Goal: Information Seeking & Learning: Find specific page/section

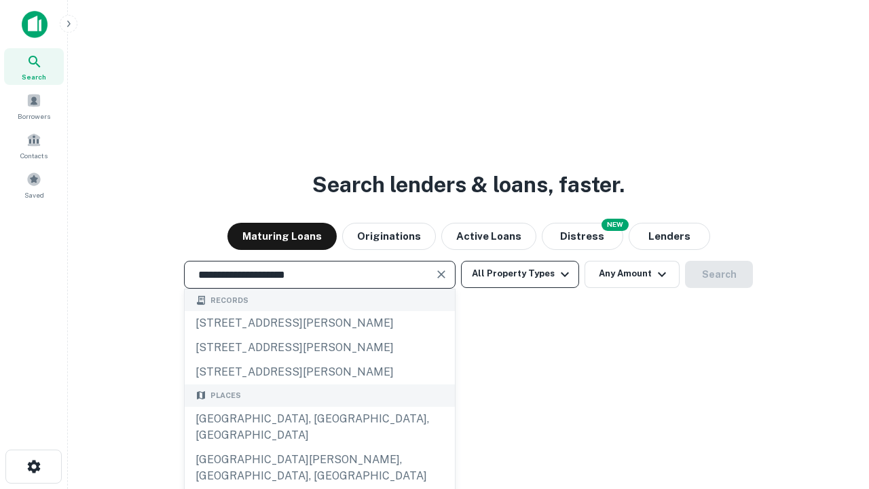
click at [319, 448] on div "[GEOGRAPHIC_DATA], [GEOGRAPHIC_DATA], [GEOGRAPHIC_DATA]" at bounding box center [320, 427] width 270 height 41
click at [520, 274] on button "All Property Types" at bounding box center [520, 274] width 118 height 27
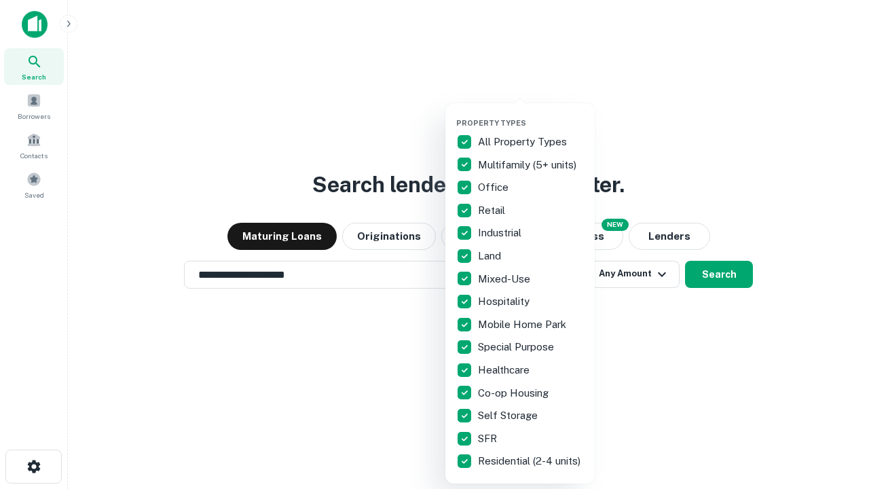
type input "**********"
click at [531, 114] on button "button" at bounding box center [530, 114] width 149 height 1
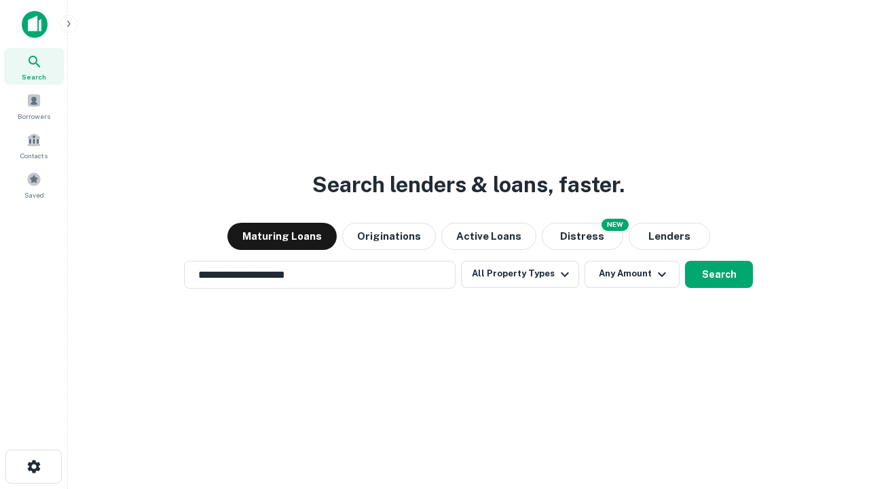
scroll to position [8, 164]
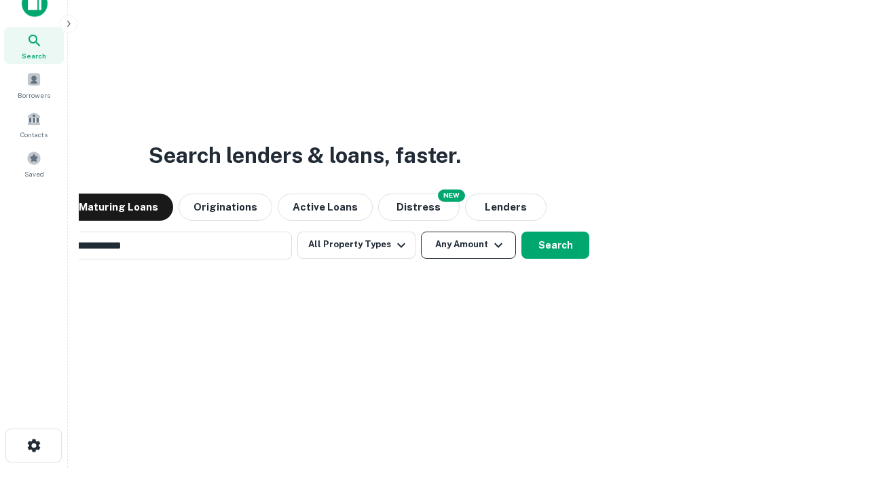
click at [421, 232] on button "Any Amount" at bounding box center [468, 245] width 95 height 27
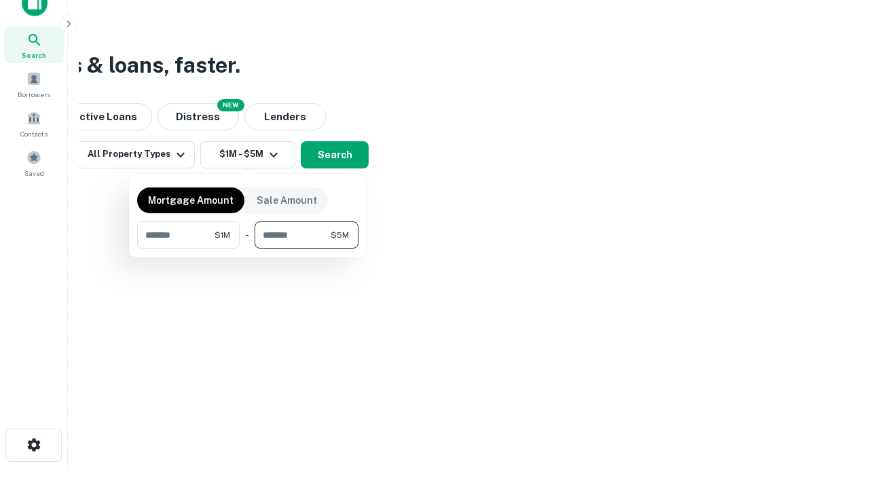
type input "*******"
click at [248, 249] on button "button" at bounding box center [247, 249] width 221 height 1
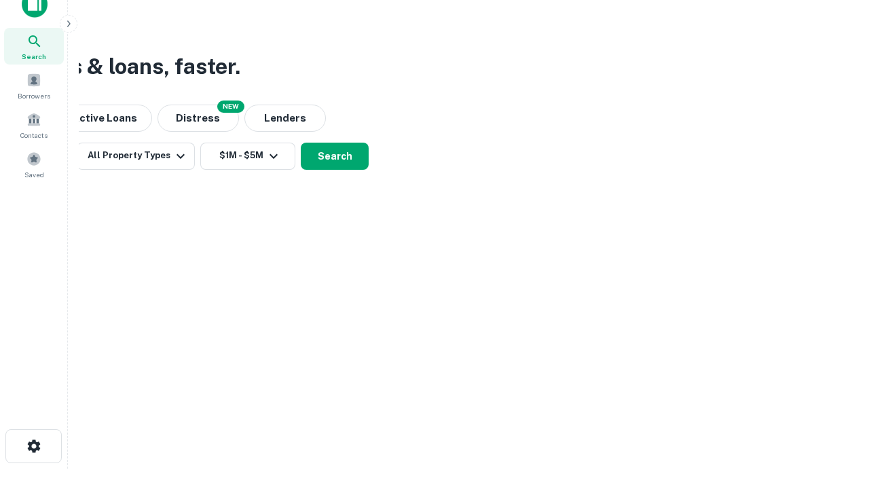
scroll to position [8, 251]
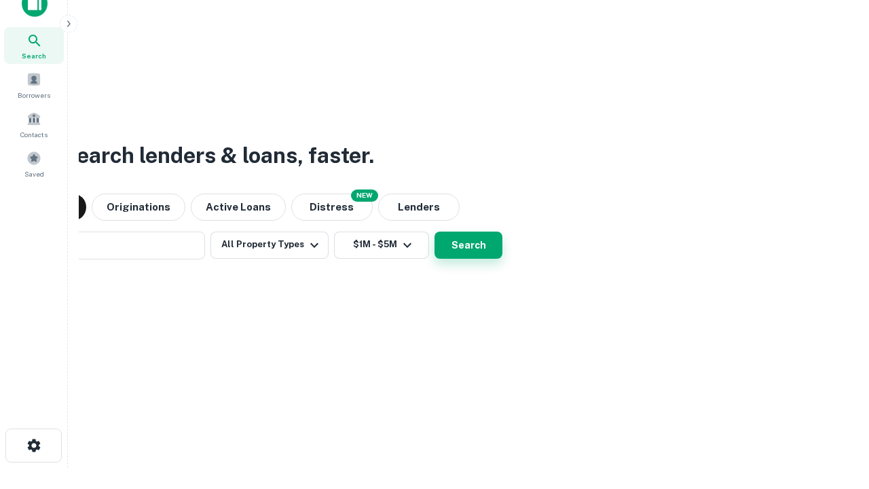
click at [435, 232] on button "Search" at bounding box center [469, 245] width 68 height 27
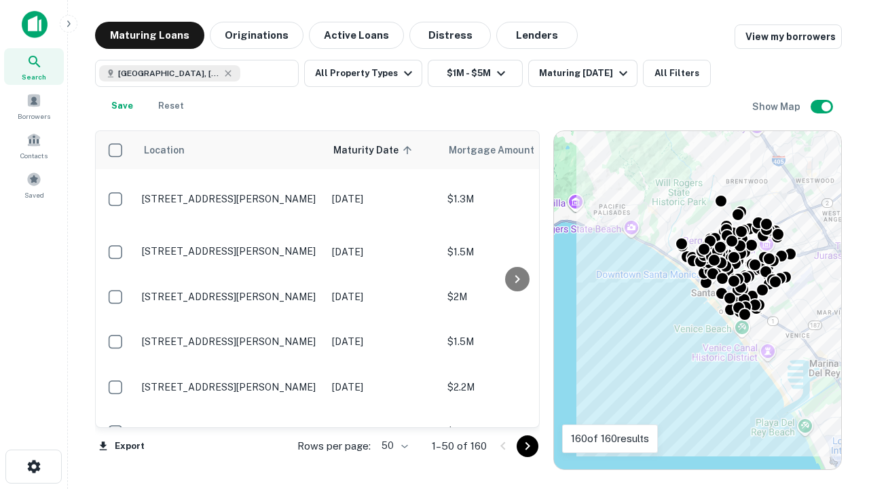
click at [393, 446] on body "Search Borrowers Contacts Saved Maturing Loans Originations Active Loans Distre…" at bounding box center [434, 244] width 869 height 489
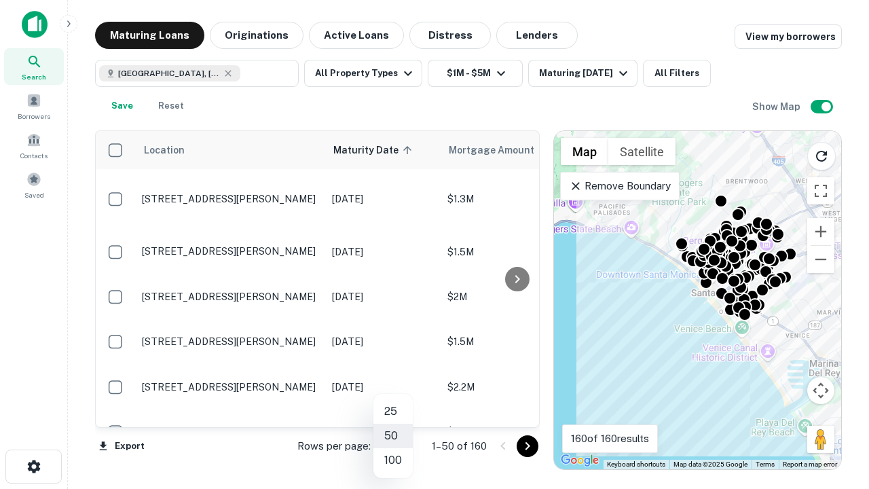
click at [393, 412] on li "25" at bounding box center [393, 411] width 39 height 24
